Goal: Information Seeking & Learning: Learn about a topic

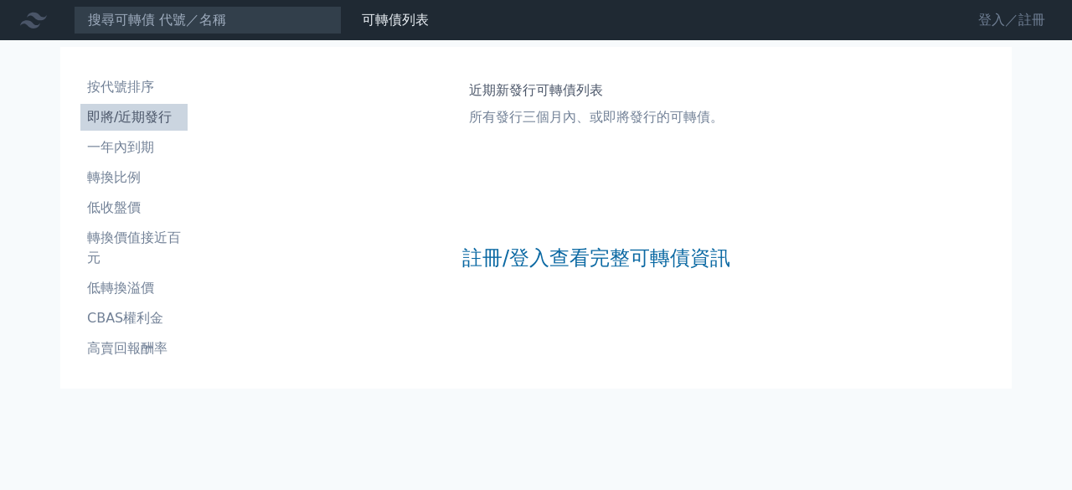
click at [990, 24] on link "登入／註冊" at bounding box center [1012, 20] width 94 height 27
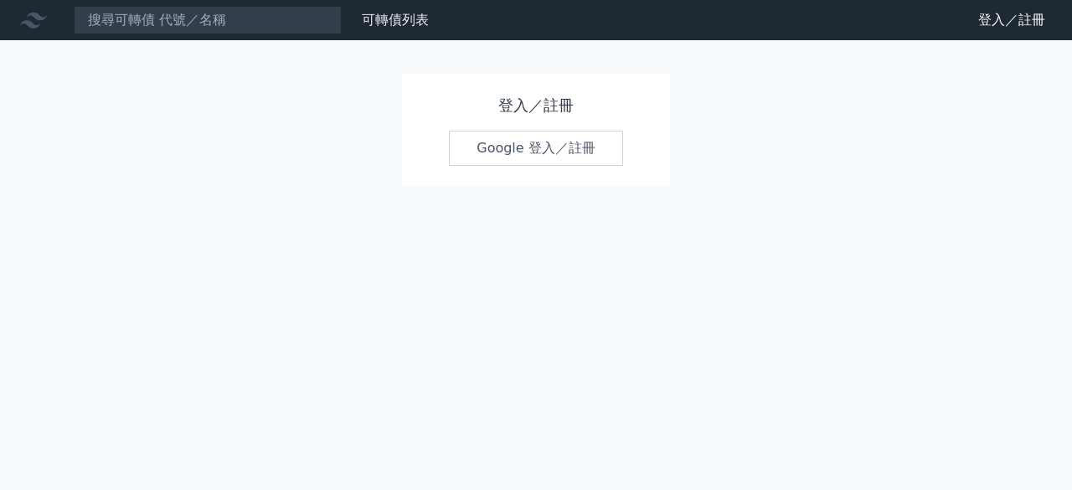
click at [526, 147] on link "Google 登入／註冊" at bounding box center [536, 148] width 174 height 35
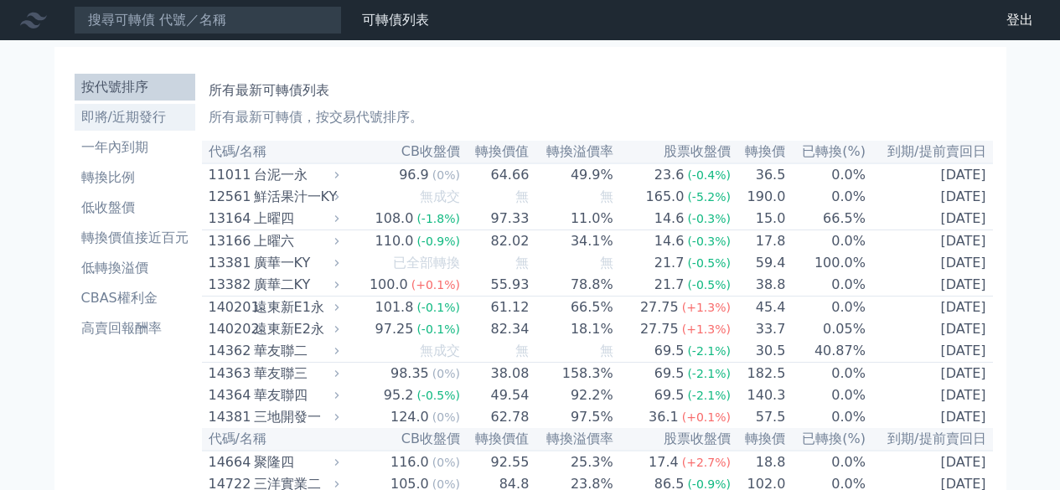
click at [181, 121] on li "即將/近期發行" at bounding box center [135, 117] width 121 height 20
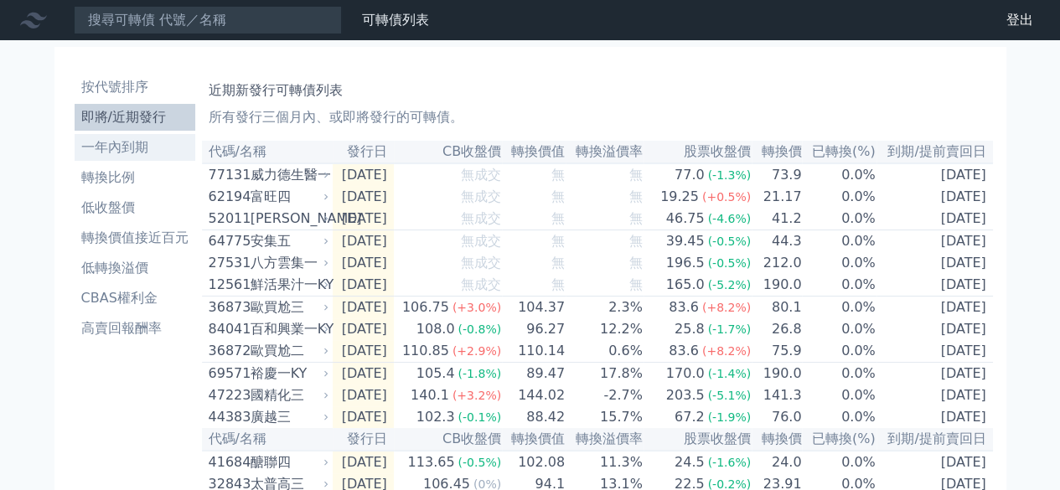
click at [144, 157] on link "一年內到期" at bounding box center [135, 147] width 121 height 27
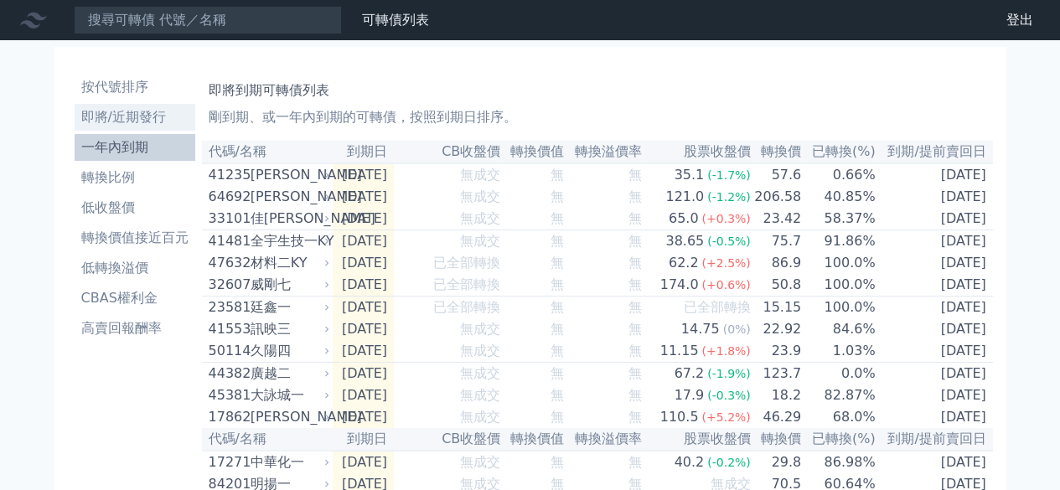
click at [180, 121] on li "即將/近期發行" at bounding box center [135, 117] width 121 height 20
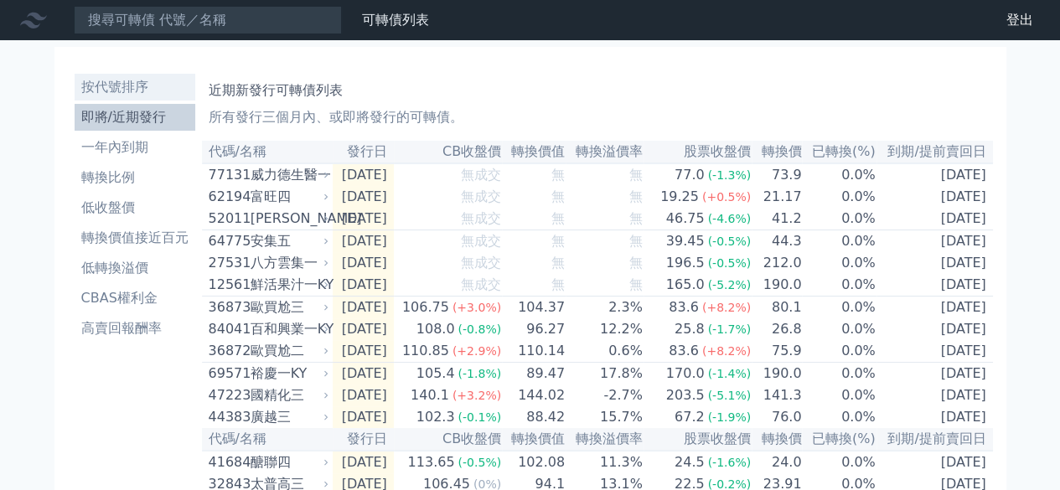
click at [123, 96] on li "按代號排序" at bounding box center [135, 87] width 121 height 20
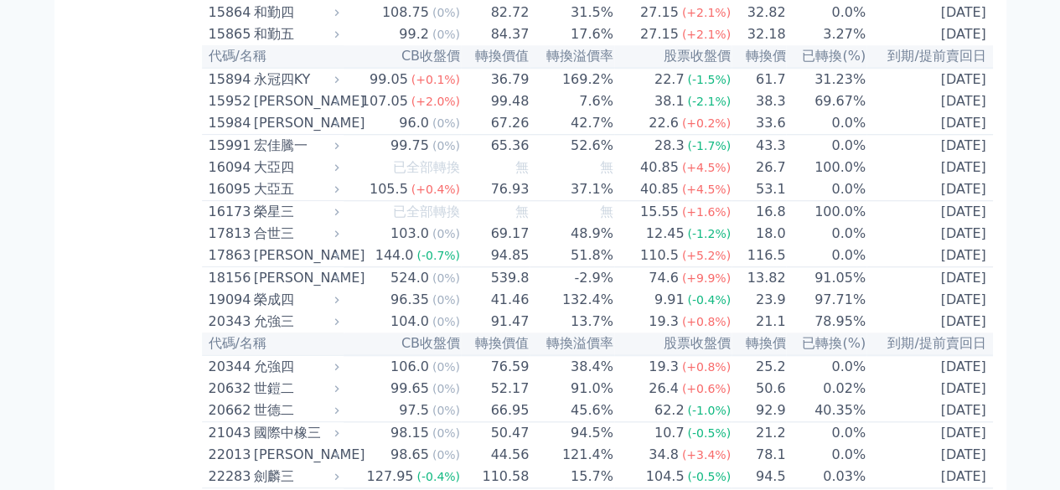
scroll to position [1340, 0]
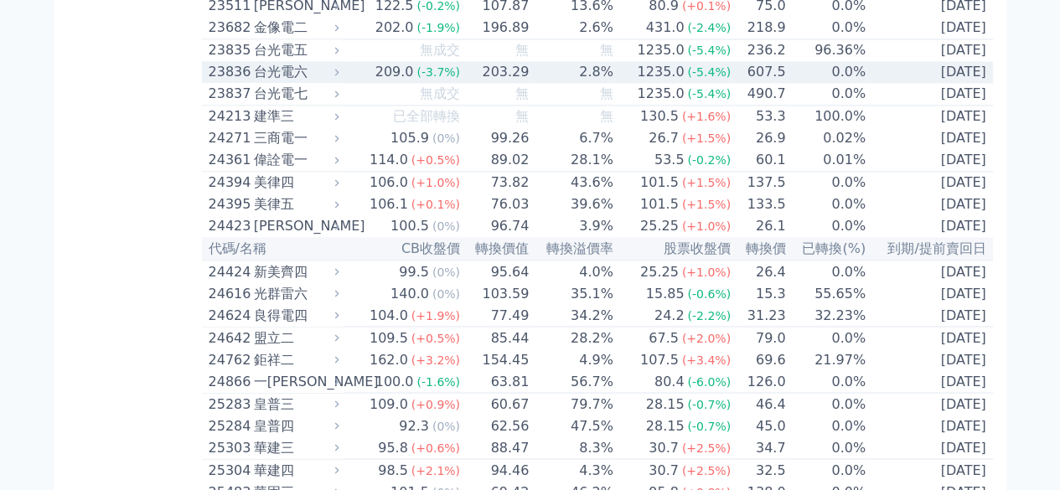
click at [260, 82] on div "台光電六" at bounding box center [295, 72] width 82 height 20
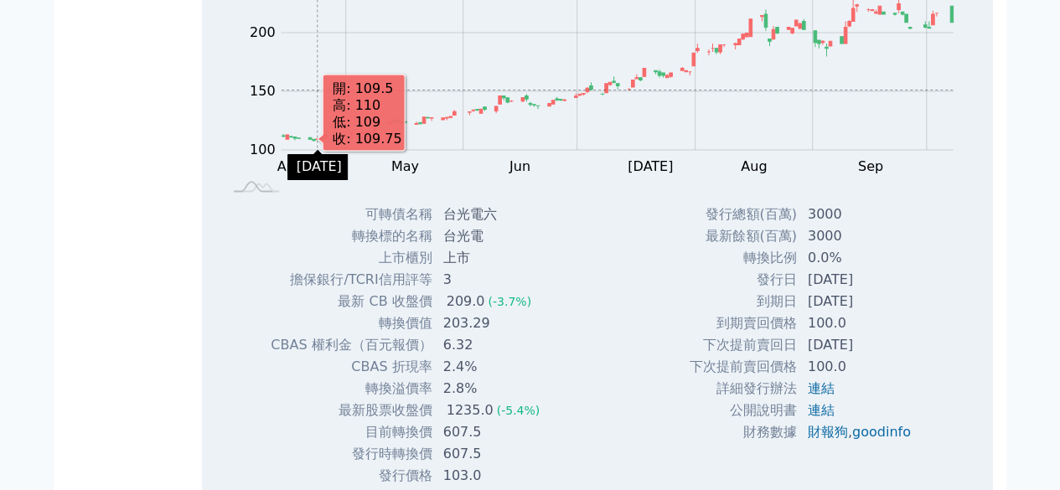
scroll to position [1592, 0]
